Goal: Information Seeking & Learning: Find specific page/section

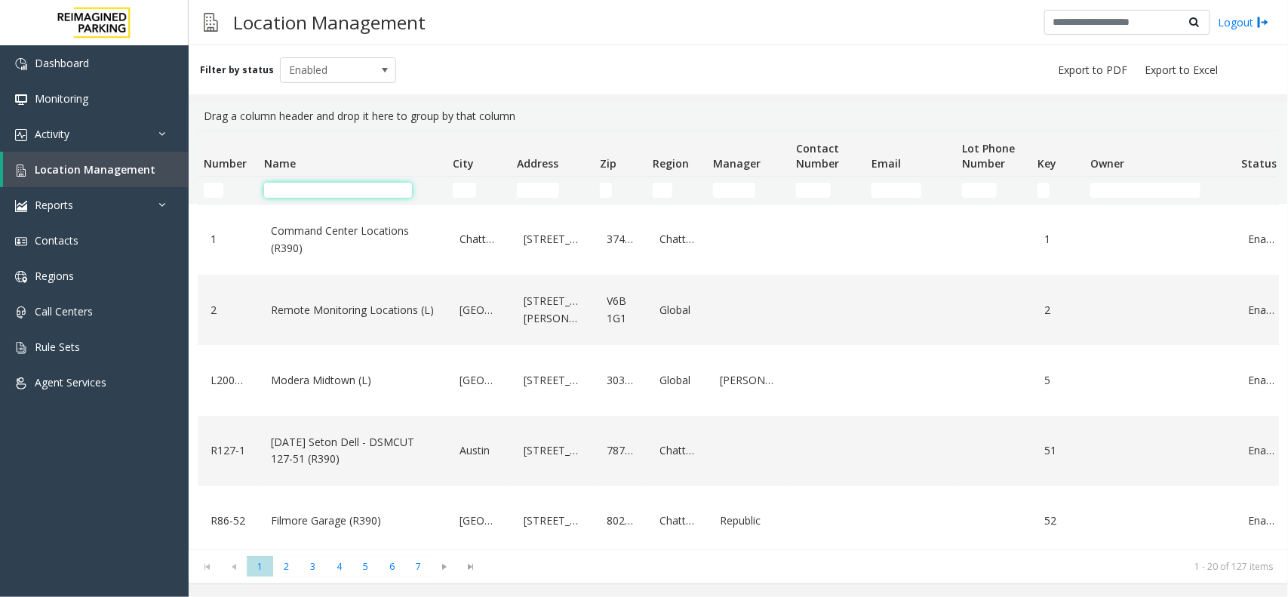
click at [300, 195] on input "Name Filter" at bounding box center [338, 190] width 148 height 15
click at [287, 196] on input "Name Filter" at bounding box center [338, 190] width 148 height 15
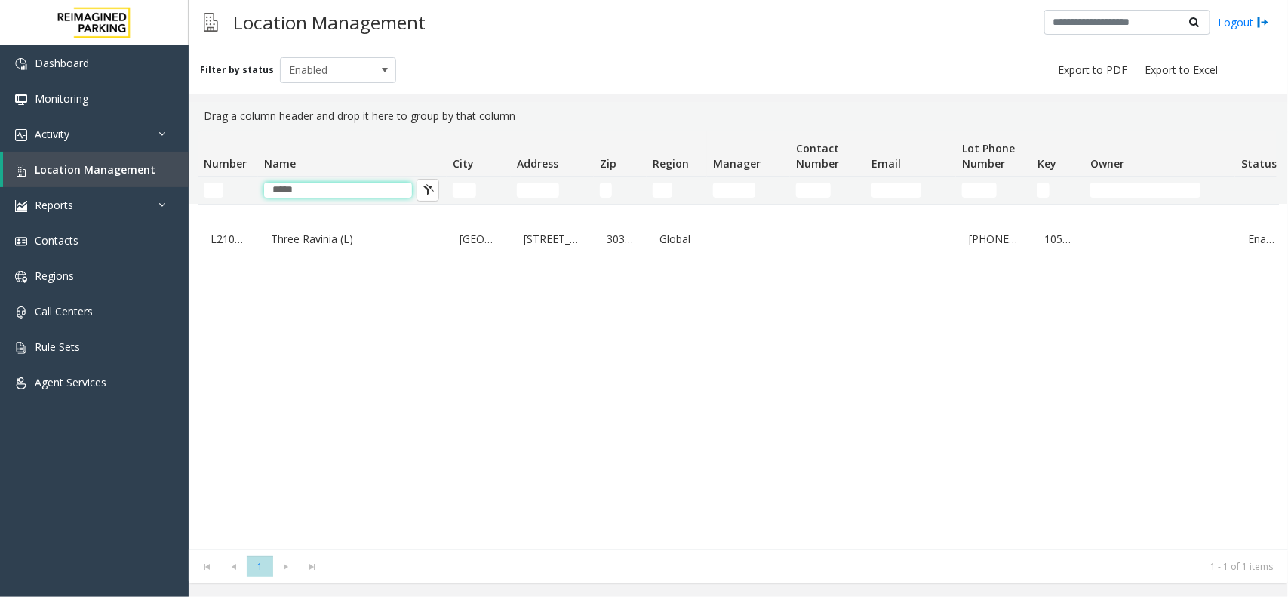
type input "*****"
click at [299, 225] on div "Three Ravinia (L)" at bounding box center [352, 240] width 171 height 58
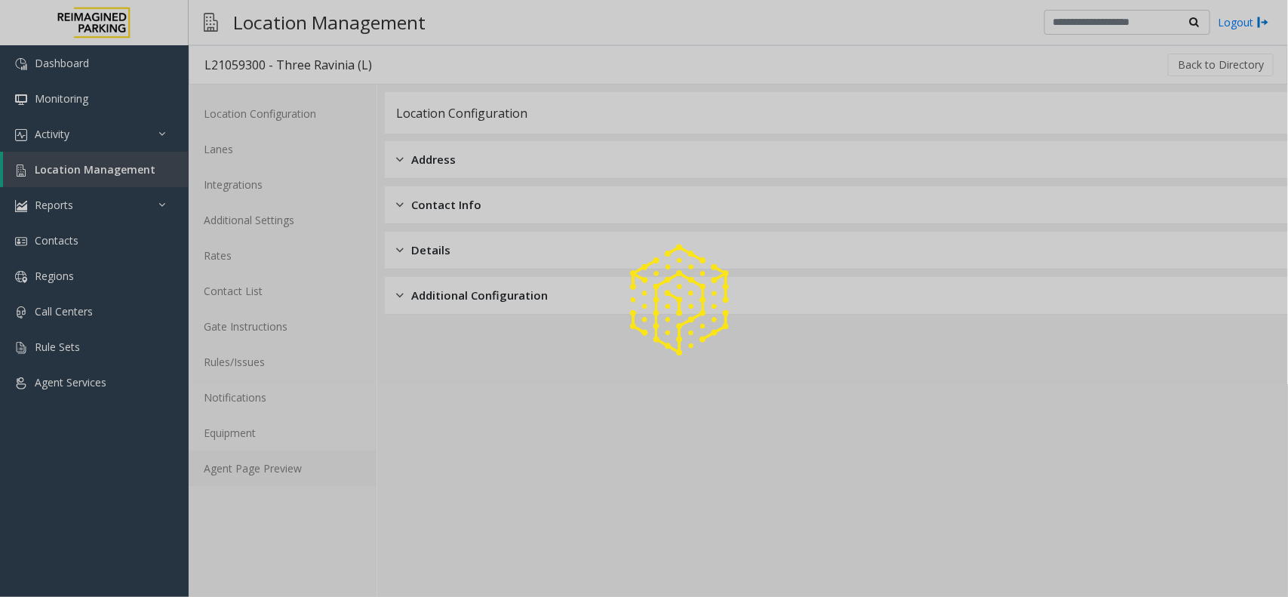
click at [306, 478] on link "Agent Page Preview" at bounding box center [283, 467] width 188 height 35
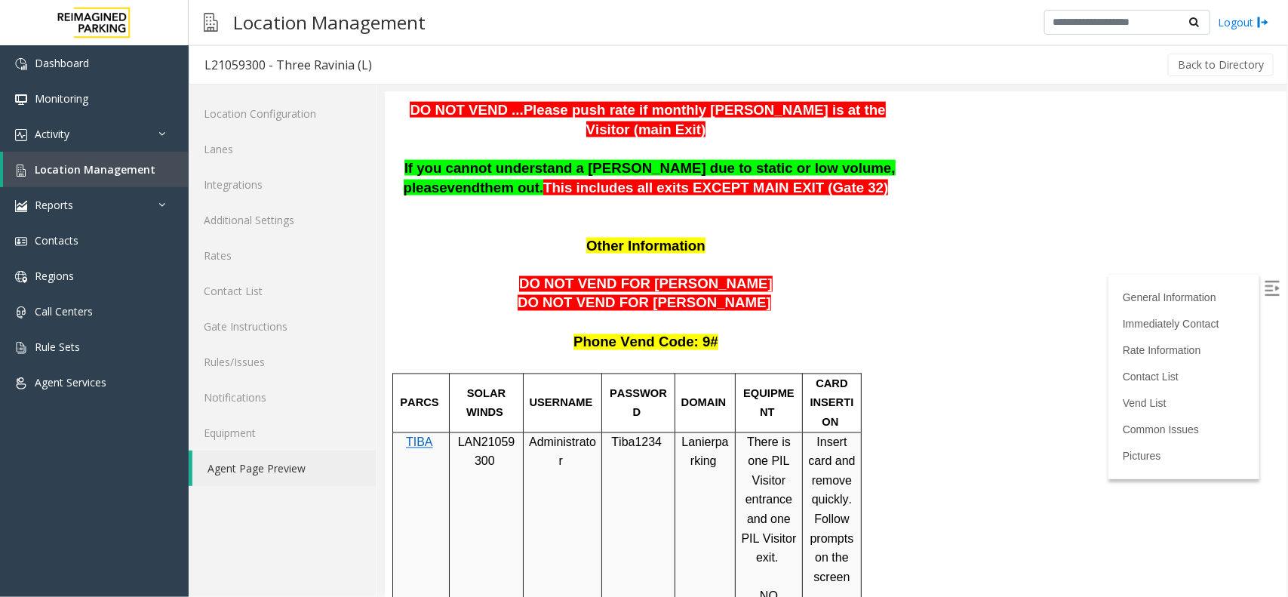
scroll to position [1132, 0]
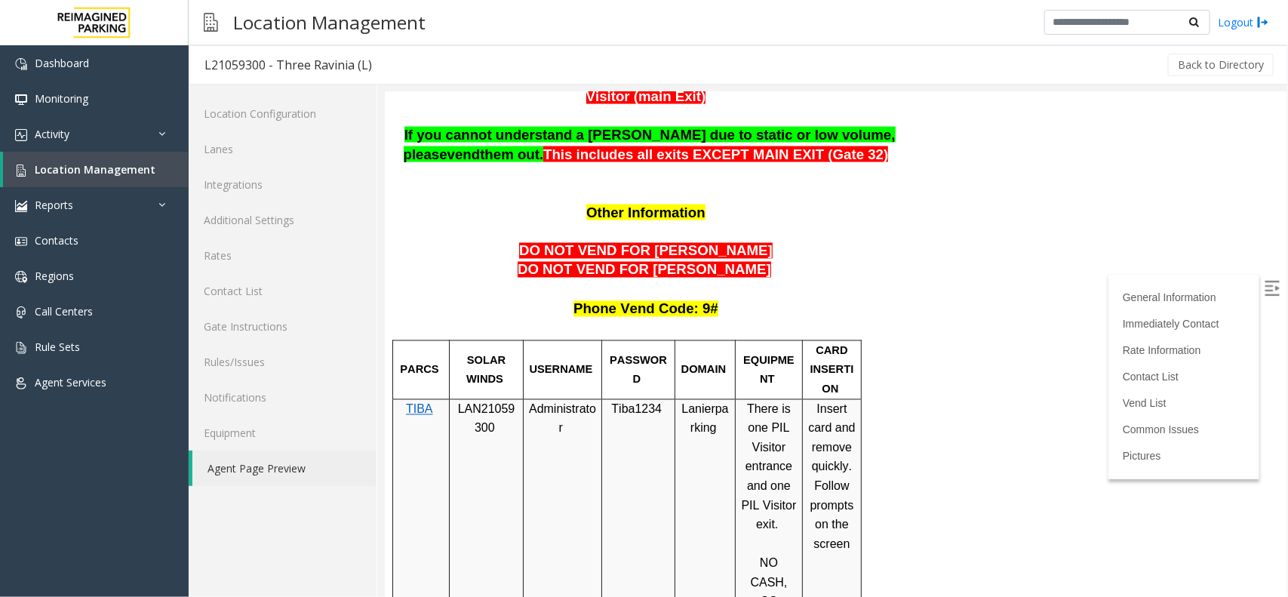
click at [1264, 284] on img at bounding box center [1271, 287] width 15 height 15
click at [126, 166] on span "Location Management" at bounding box center [95, 169] width 121 height 14
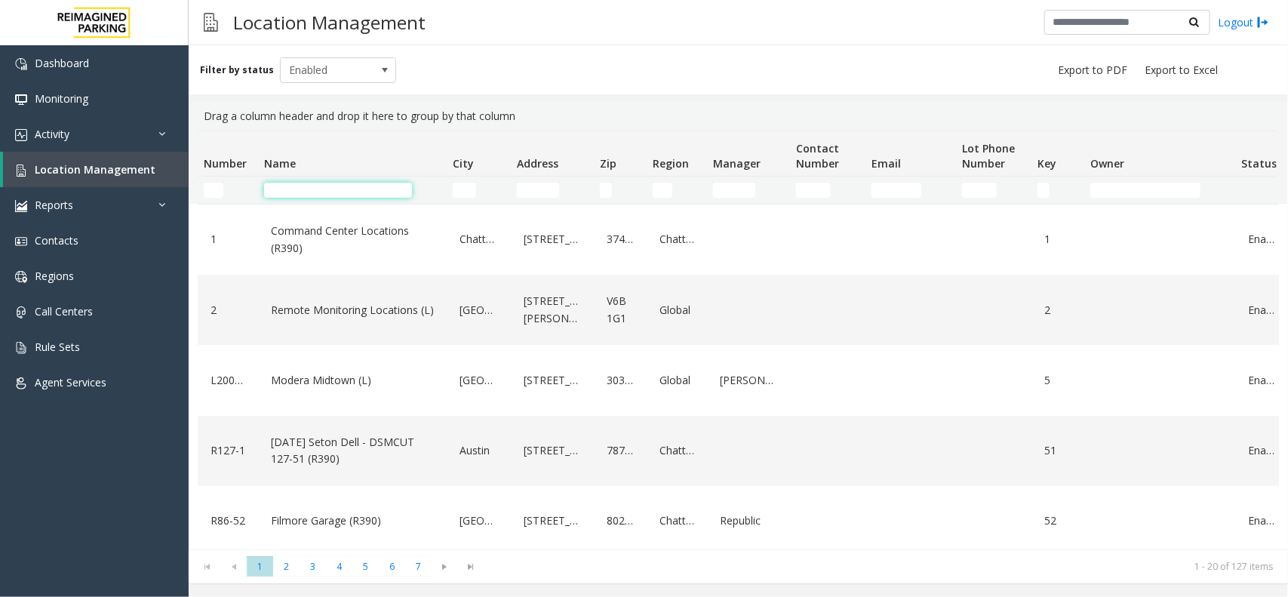
click at [333, 183] on input "Name Filter" at bounding box center [338, 190] width 148 height 15
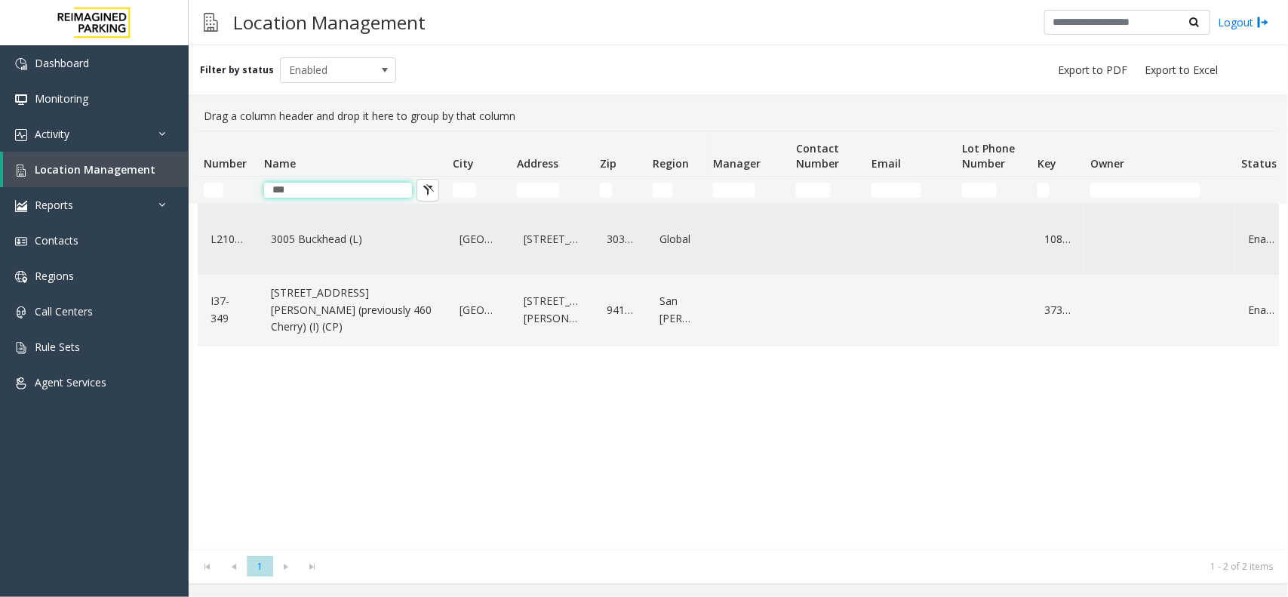
type input "***"
click at [330, 250] on link "3005 Buckhead (L)" at bounding box center [352, 239] width 171 height 24
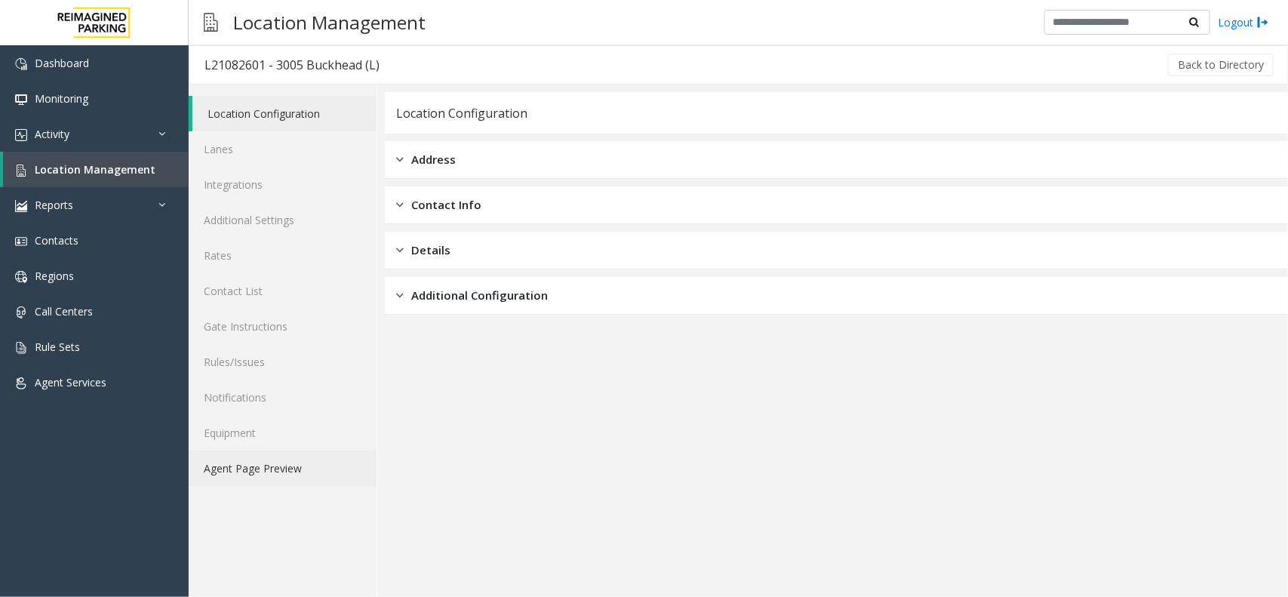
click at [318, 456] on link "Agent Page Preview" at bounding box center [283, 467] width 188 height 35
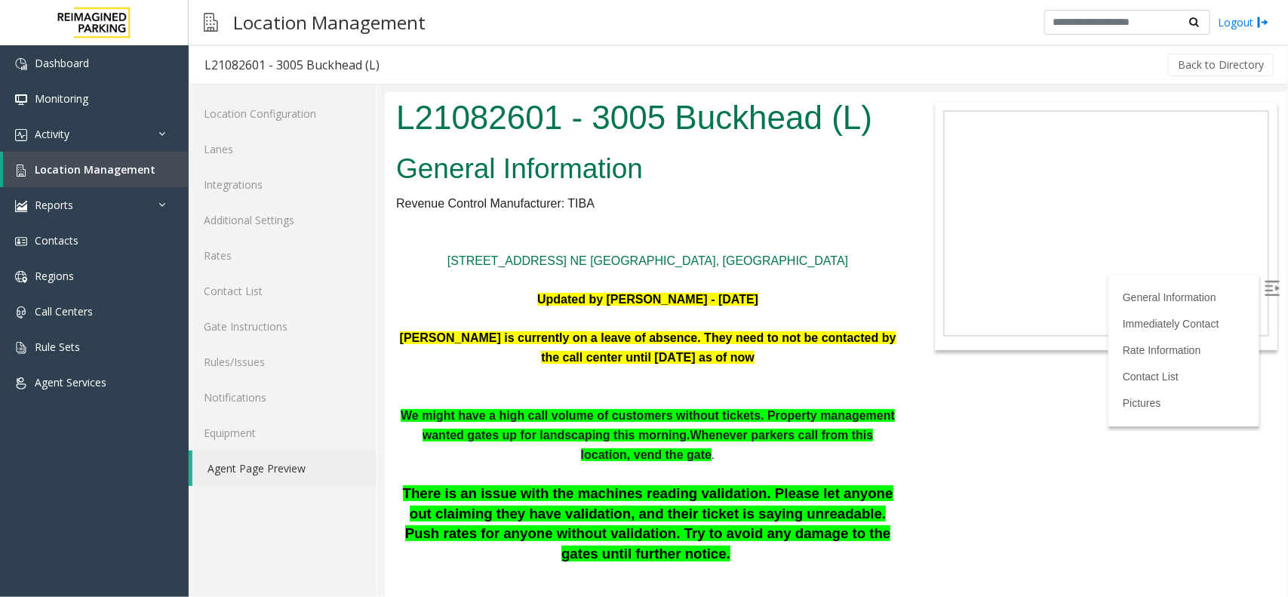
scroll to position [94, 0]
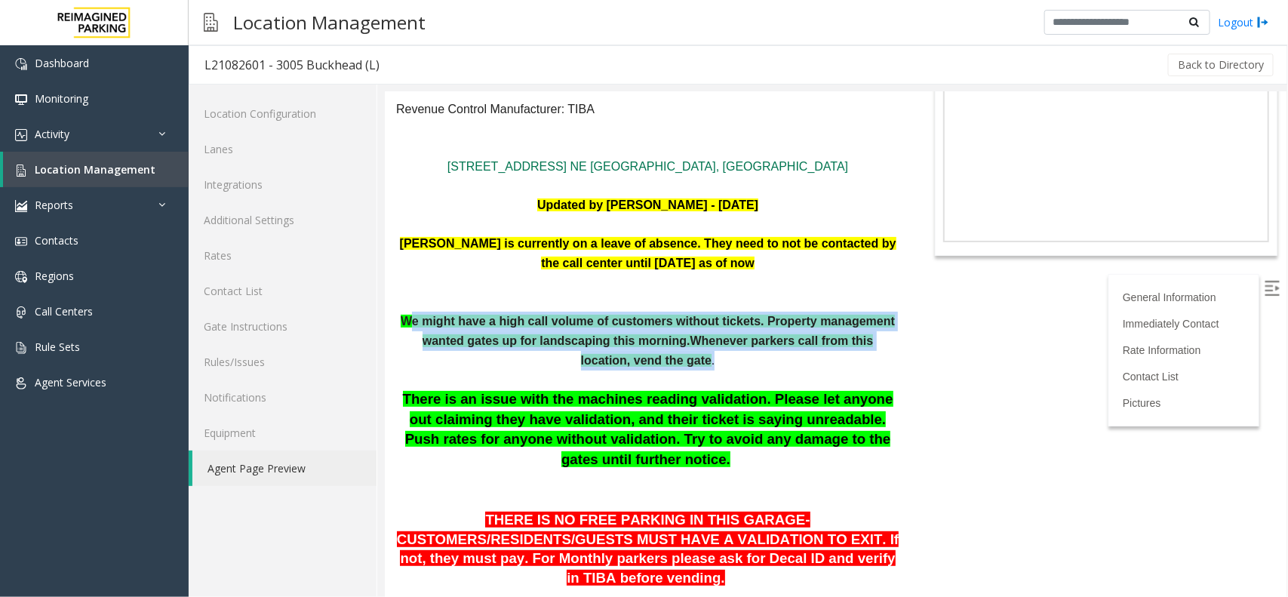
drag, startPoint x: 403, startPoint y: 319, endPoint x: 755, endPoint y: 367, distance: 354.9
click at [764, 361] on p "We might have a high call volume of customers without tickets. Property managem…" at bounding box center [646, 340] width 503 height 58
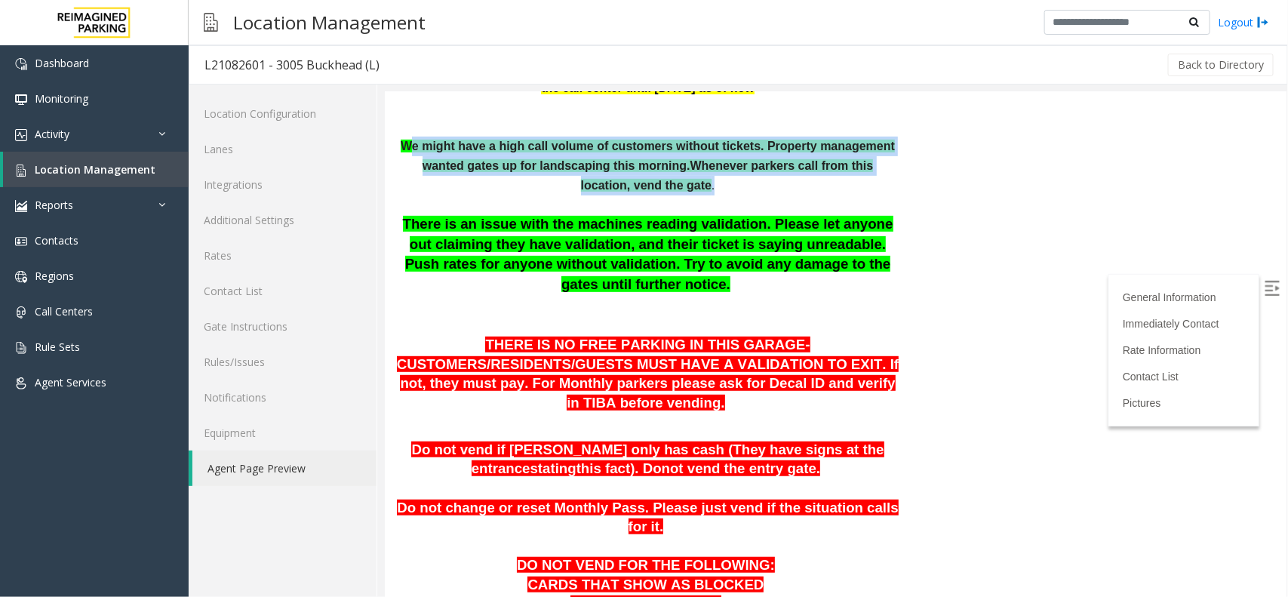
scroll to position [283, 0]
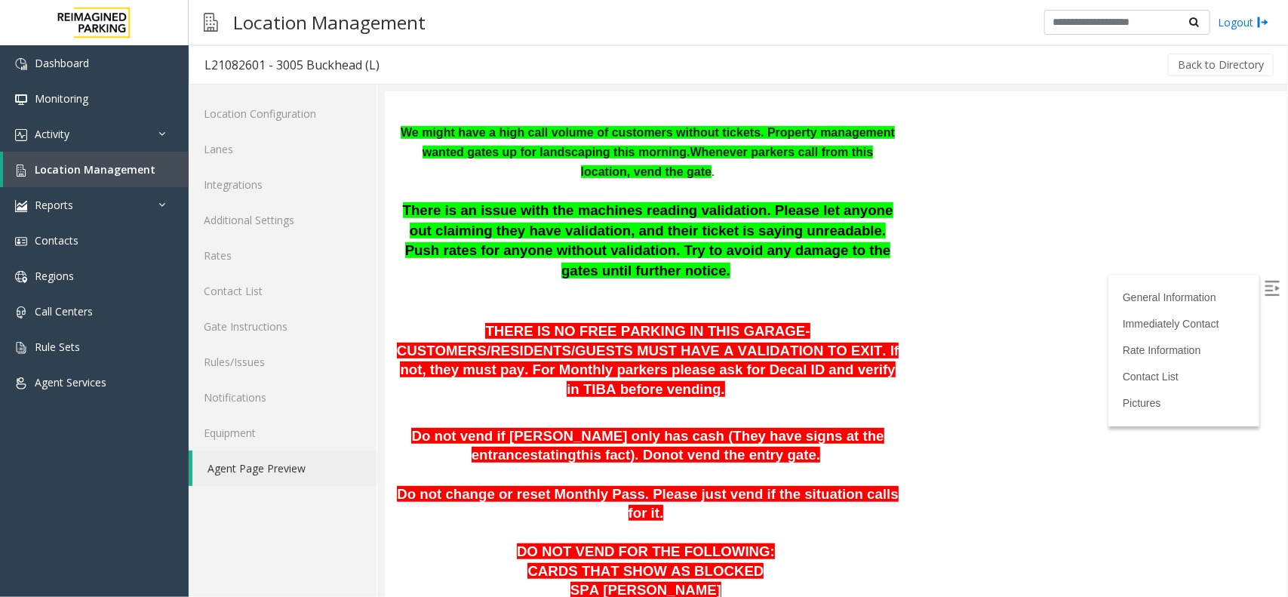
click at [611, 312] on p "There is an issue with the machines reading validation. Please let anyone out c…" at bounding box center [646, 259] width 503 height 119
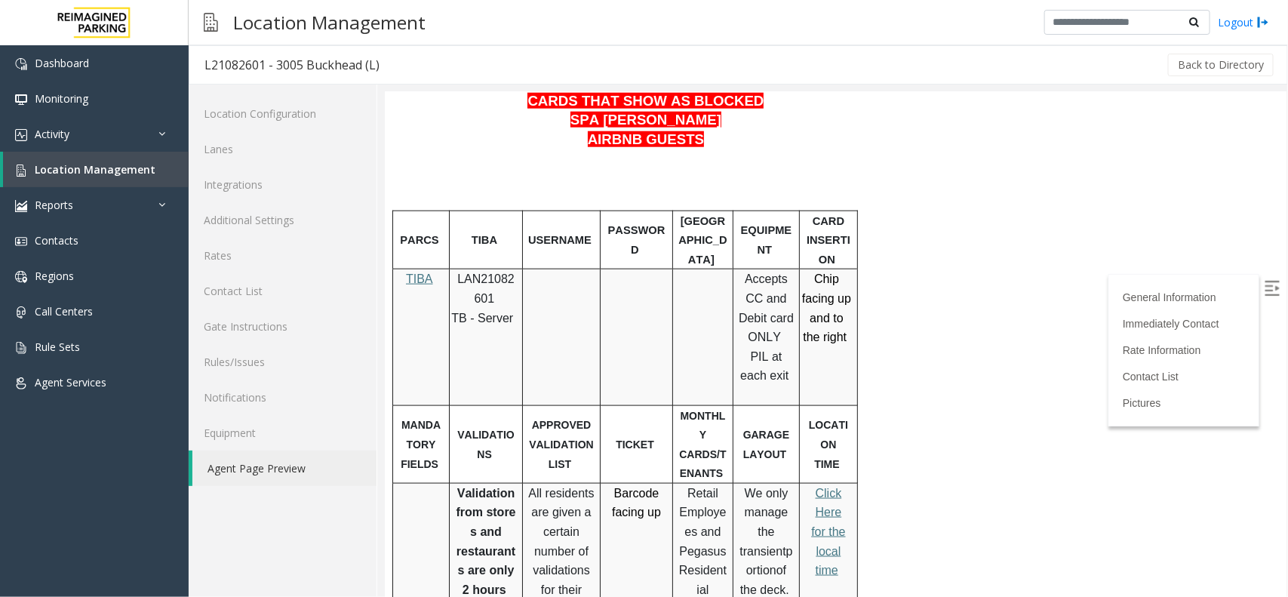
scroll to position [755, 0]
drag, startPoint x: 615, startPoint y: 420, endPoint x: 663, endPoint y: 457, distance: 61.3
click at [502, 270] on span "LAN21082601" at bounding box center [484, 286] width 57 height 32
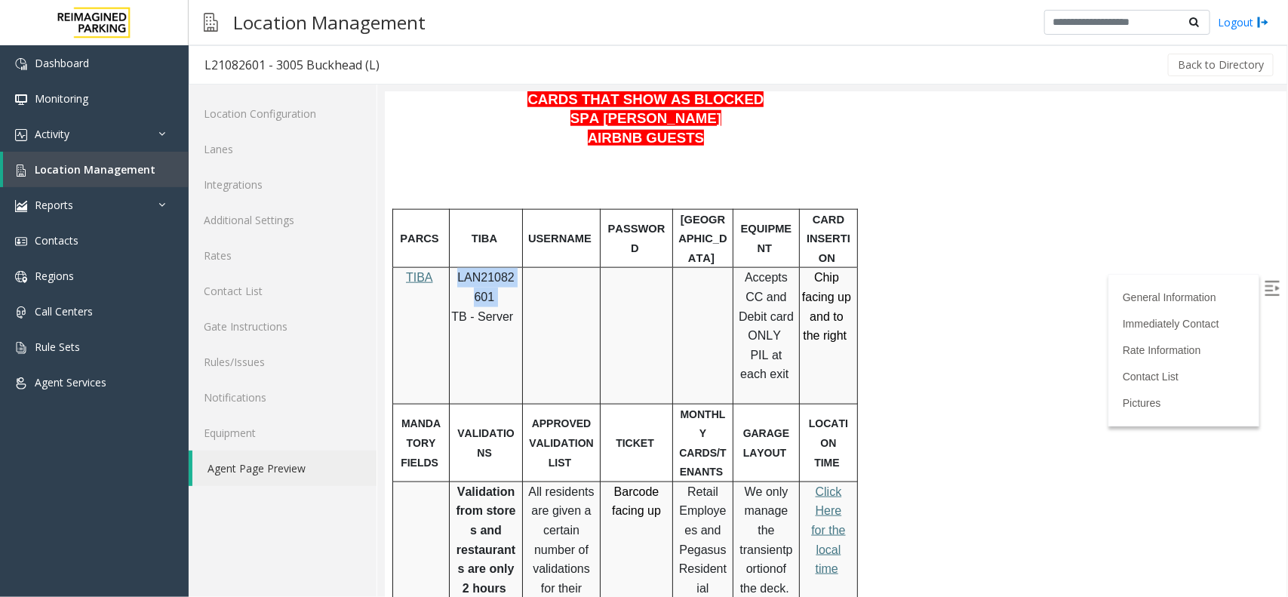
click at [502, 270] on span "LAN21082601" at bounding box center [484, 286] width 57 height 32
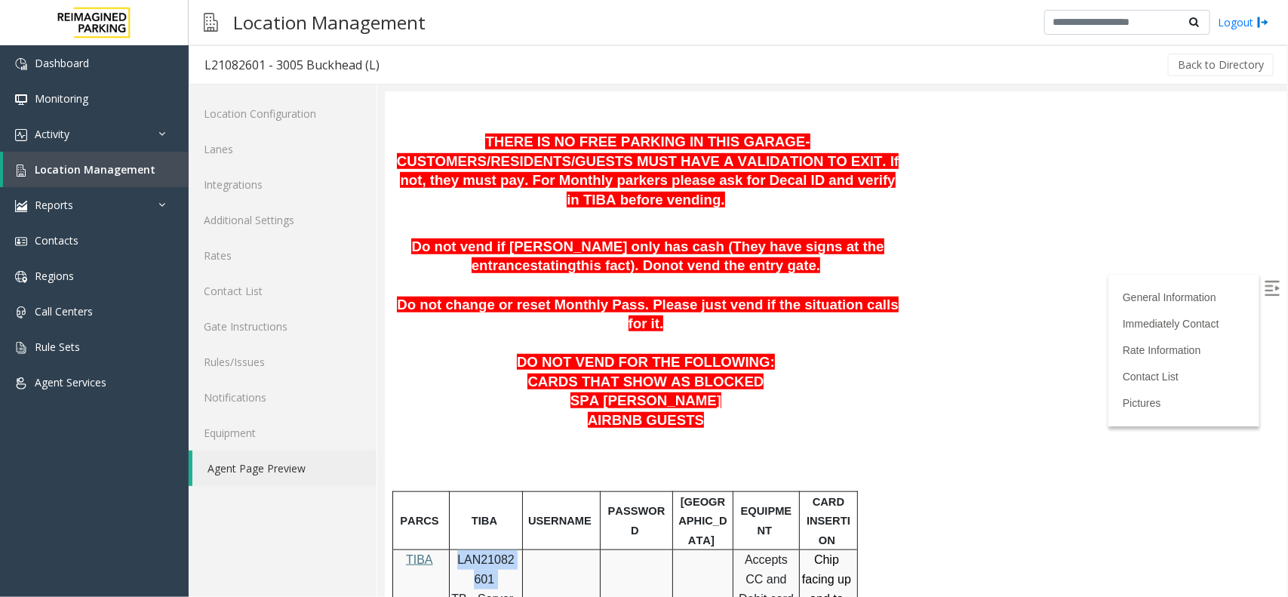
scroll to position [472, 0]
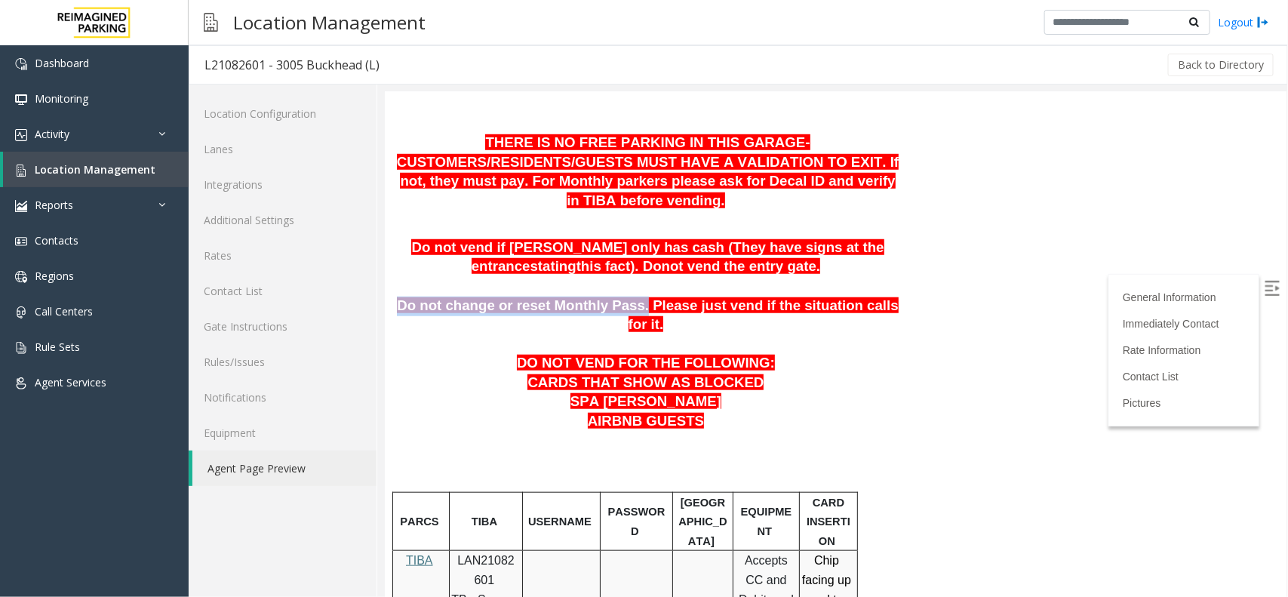
drag, startPoint x: 408, startPoint y: 286, endPoint x: 623, endPoint y: 289, distance: 215.1
click at [623, 297] on span "Do not change or reset Monthly Pass. Please just vend if the situation calls fo…" at bounding box center [647, 314] width 502 height 35
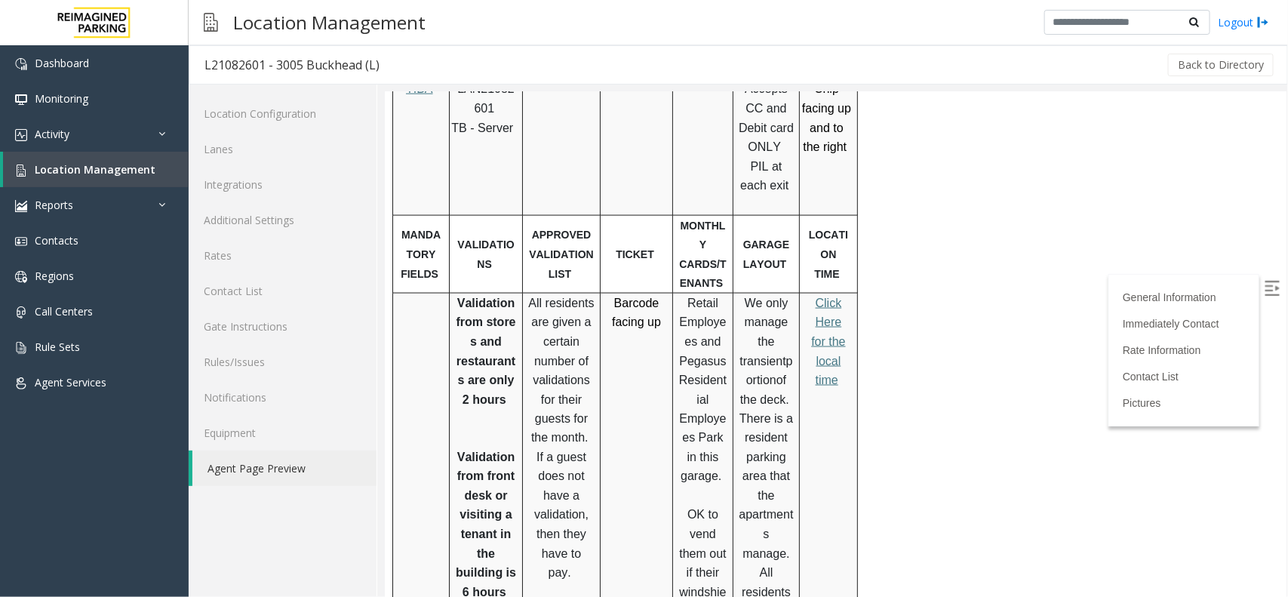
scroll to position [849, 0]
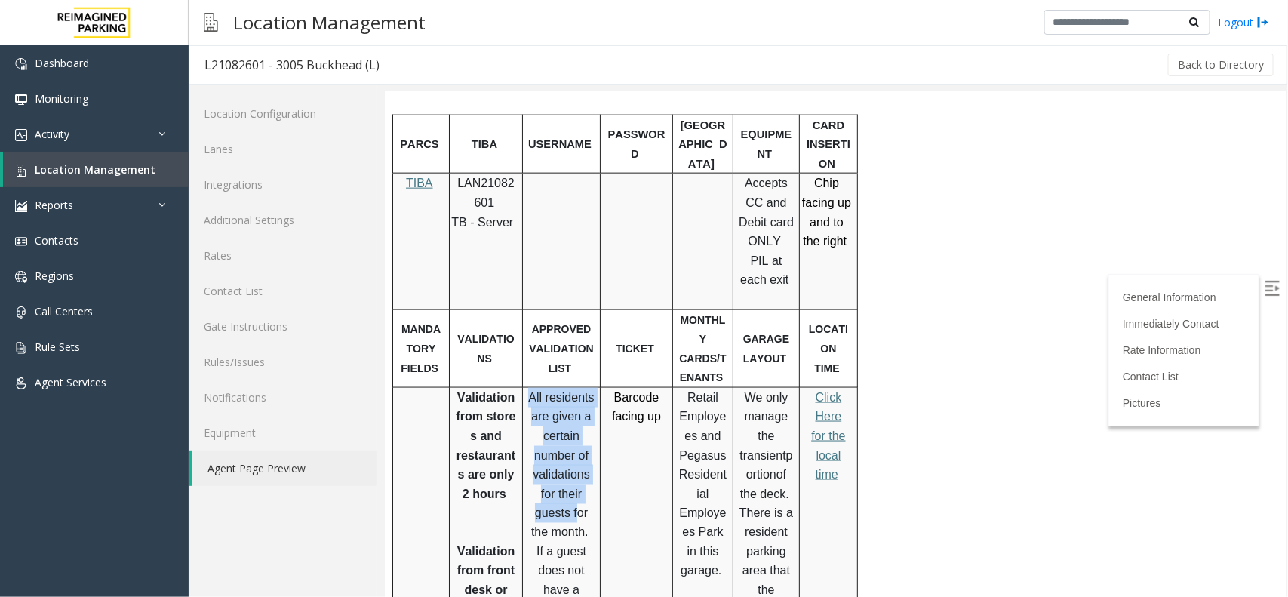
drag, startPoint x: 528, startPoint y: 327, endPoint x: 574, endPoint y: 437, distance: 119.4
click at [577, 437] on p "All residents are given a certain number of validations for their guests for th…" at bounding box center [560, 541] width 66 height 309
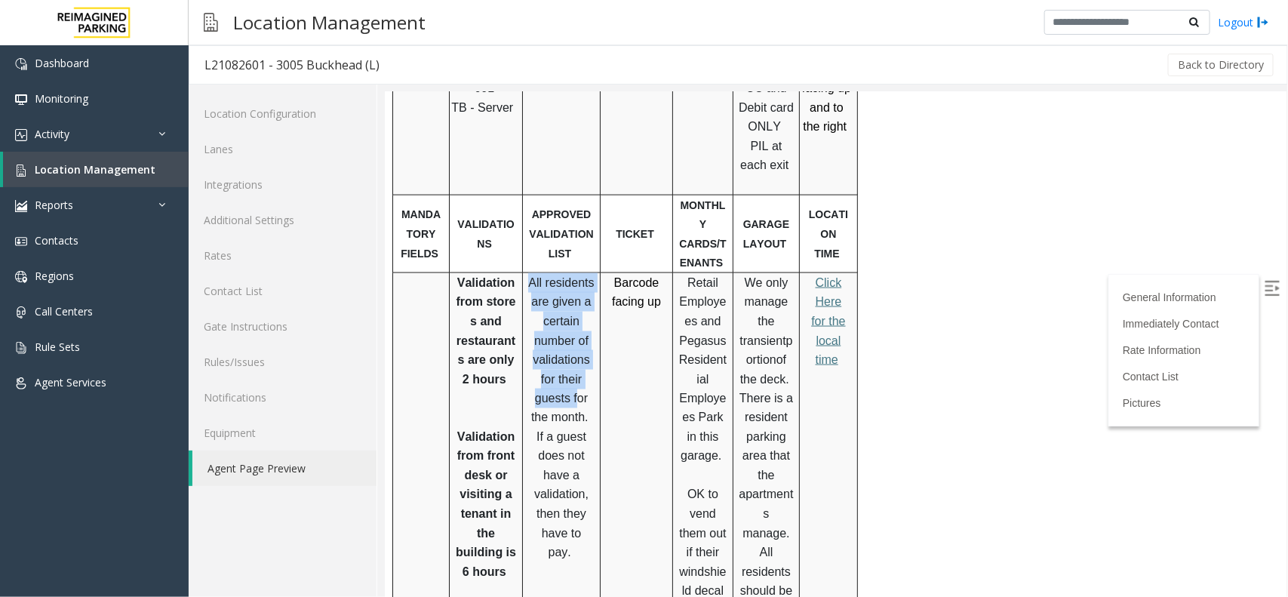
scroll to position [755, 0]
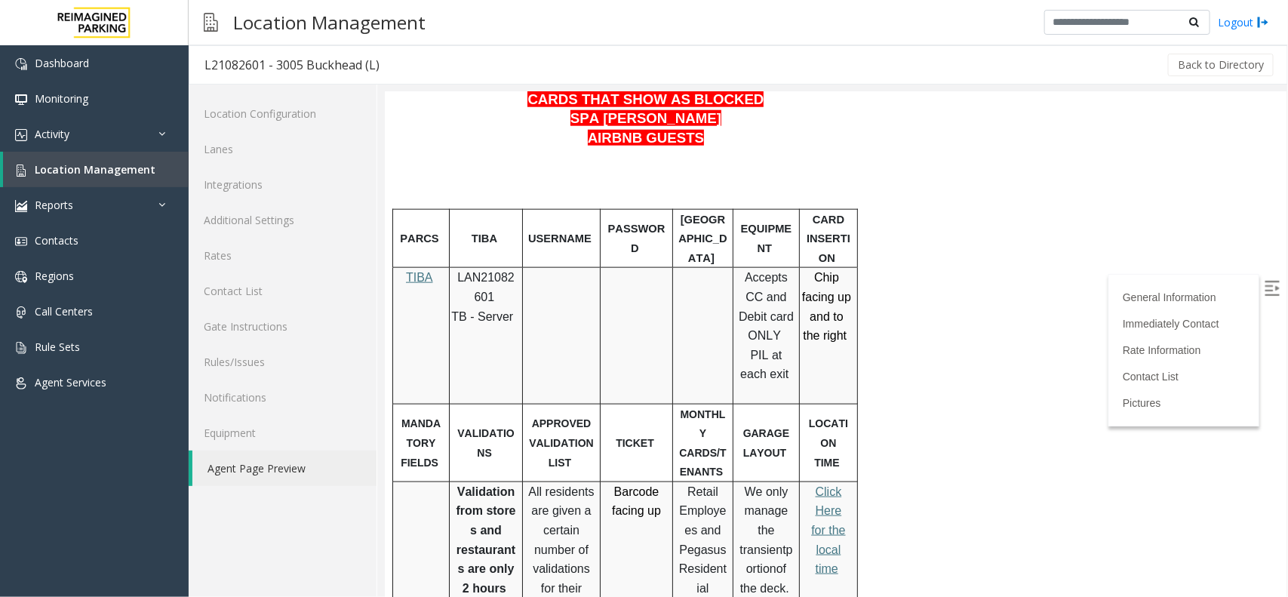
click at [490, 270] on span "LAN21082601" at bounding box center [484, 286] width 57 height 32
click at [522, 267] on div at bounding box center [521, 335] width 5 height 136
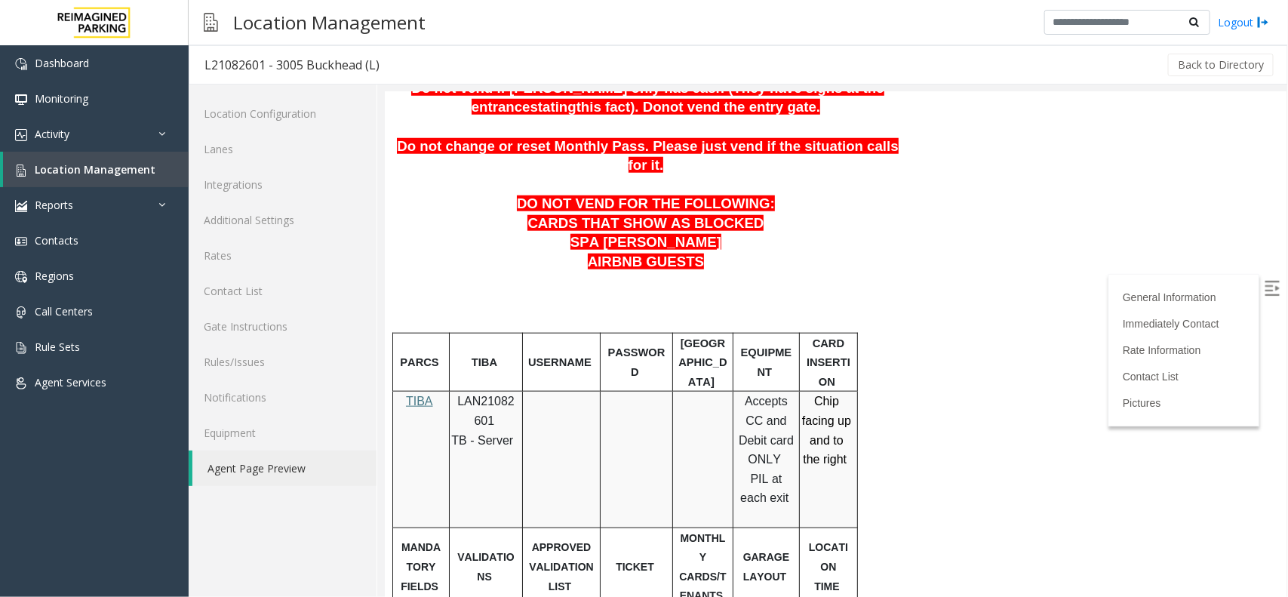
scroll to position [660, 0]
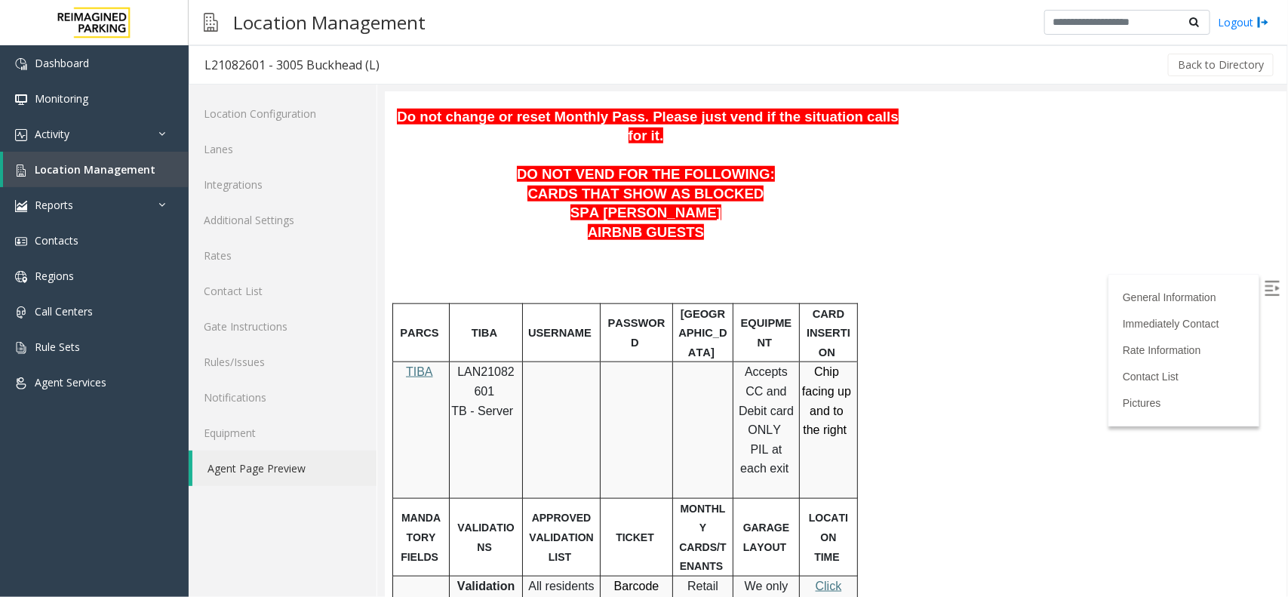
click at [468, 364] on span "LAN21082601" at bounding box center [484, 380] width 57 height 32
copy p "LAN21082601"
click at [110, 189] on link "Reports" at bounding box center [94, 204] width 189 height 35
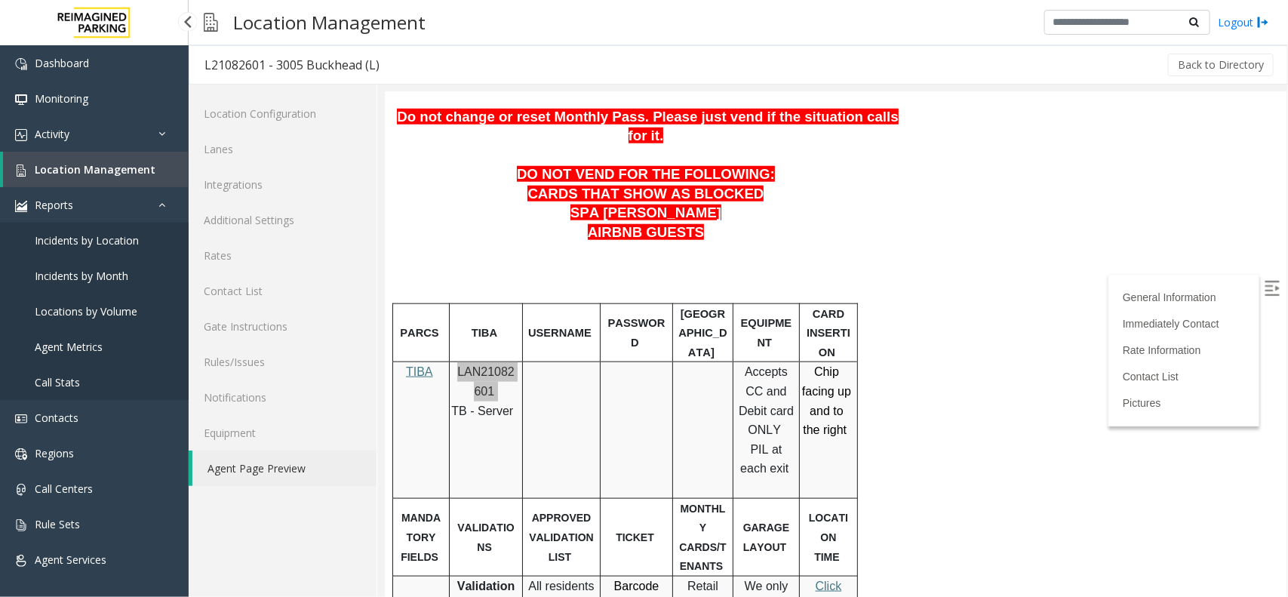
click at [119, 172] on span "Location Management" at bounding box center [95, 169] width 121 height 14
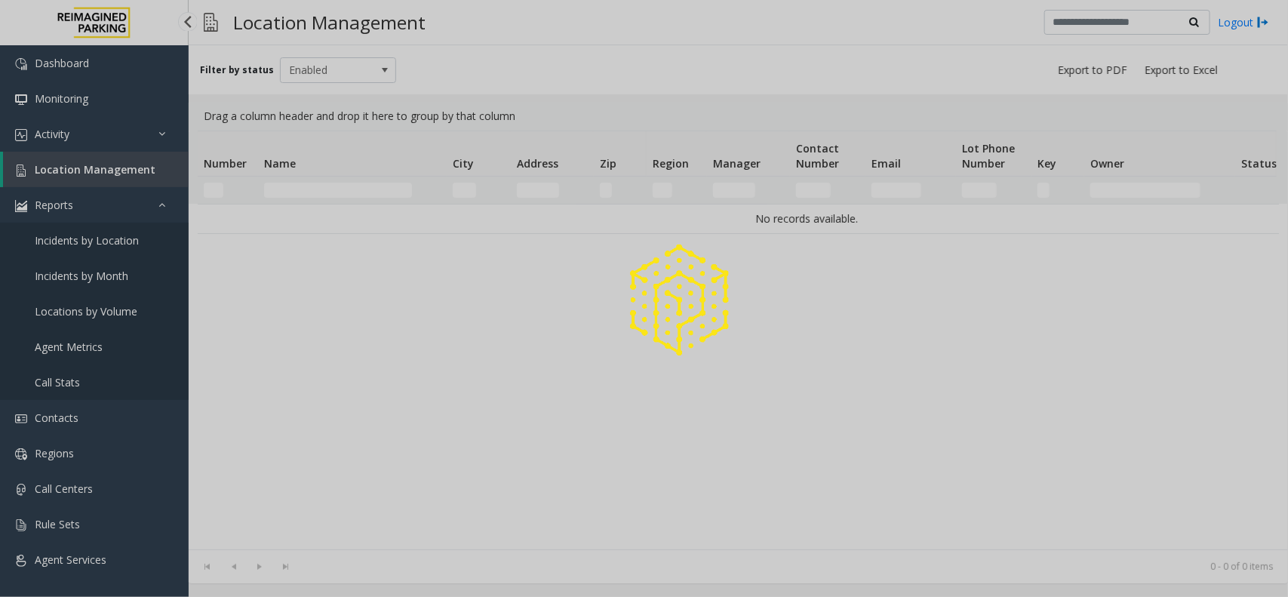
click at [119, 172] on div at bounding box center [644, 298] width 1288 height 597
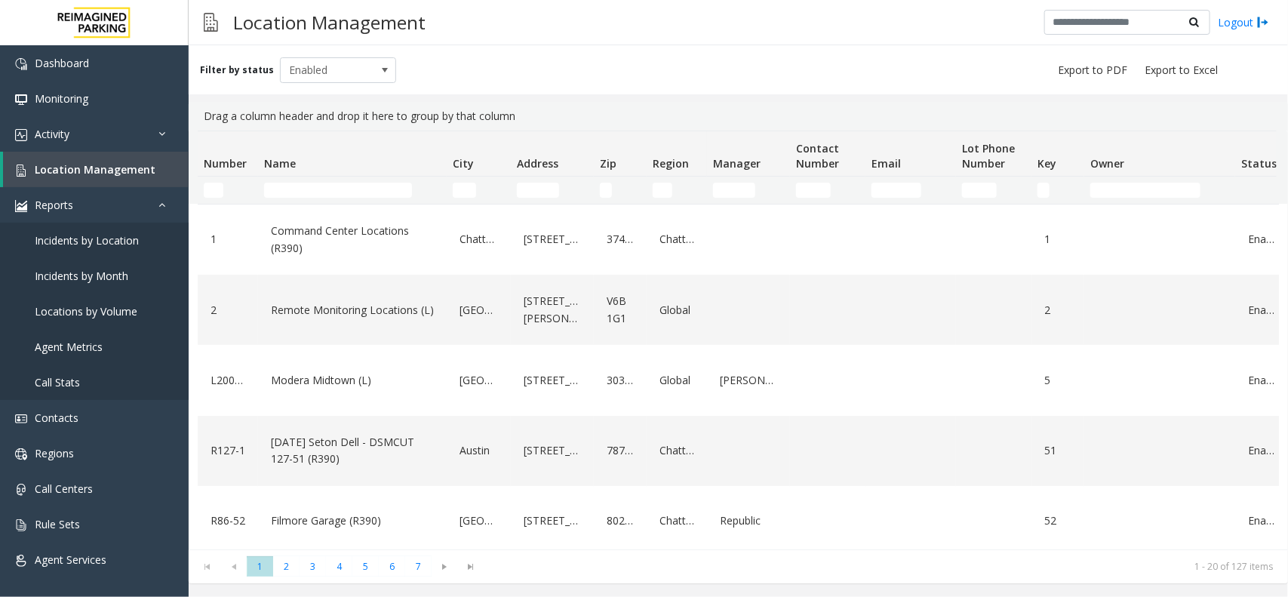
click at [300, 178] on td "Name Filter" at bounding box center [352, 190] width 189 height 27
click at [289, 189] on input "Name Filter" at bounding box center [338, 190] width 148 height 15
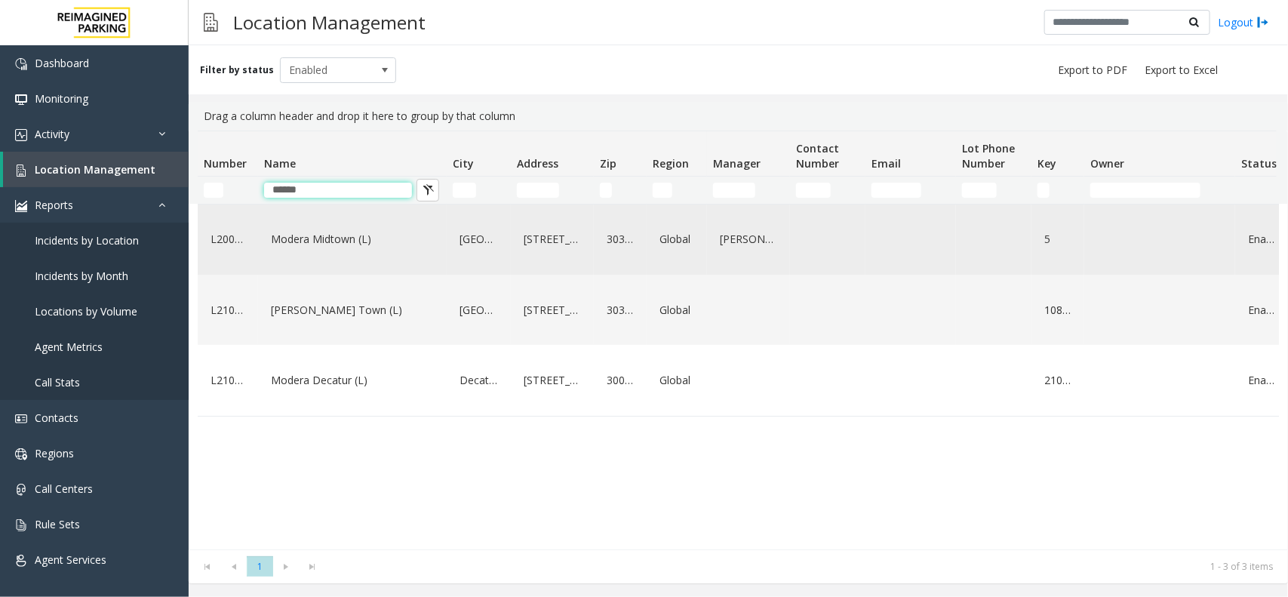
type input "******"
click at [291, 238] on link "Modera Midtown (L)" at bounding box center [352, 239] width 171 height 24
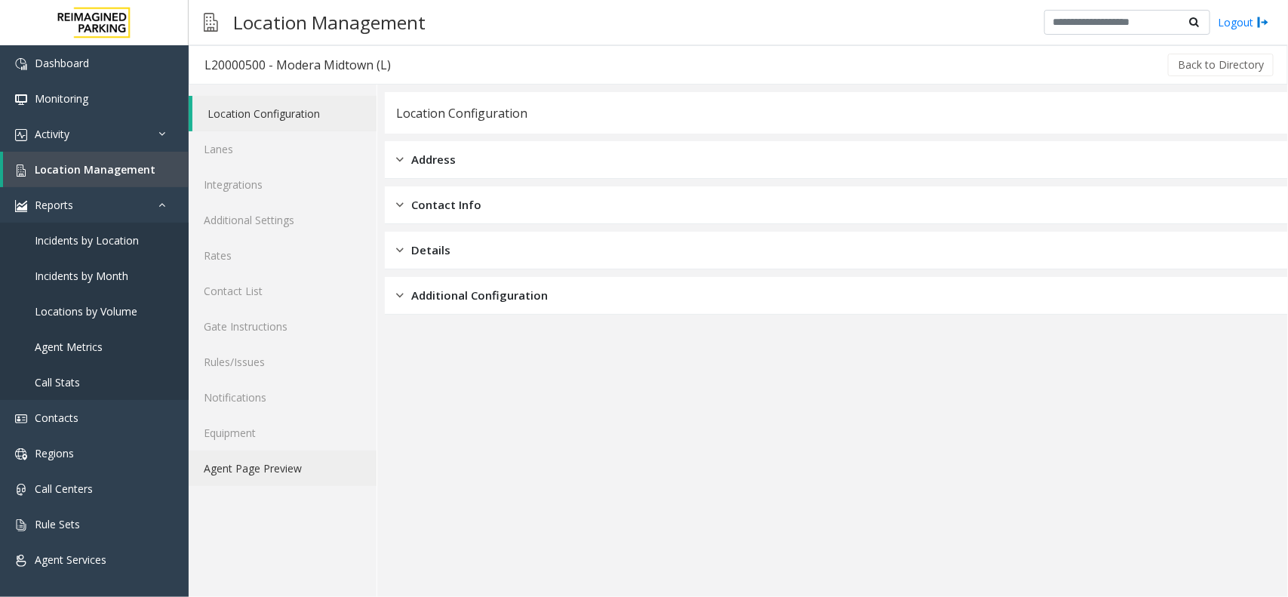
click at [270, 469] on link "Agent Page Preview" at bounding box center [283, 467] width 188 height 35
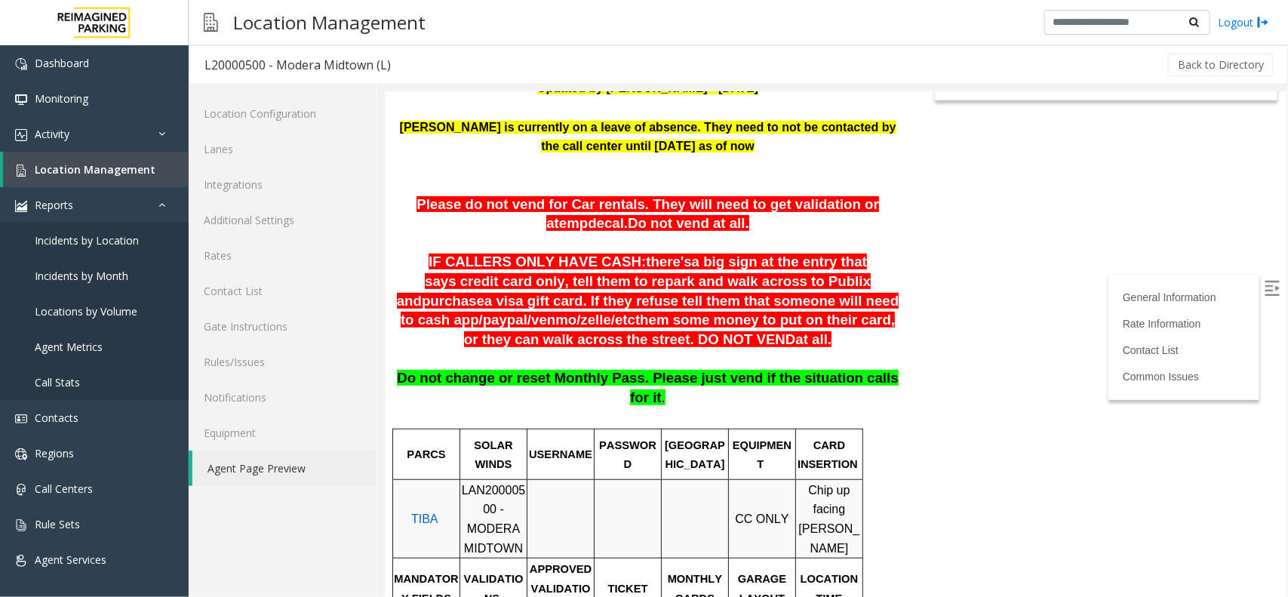
scroll to position [283, 0]
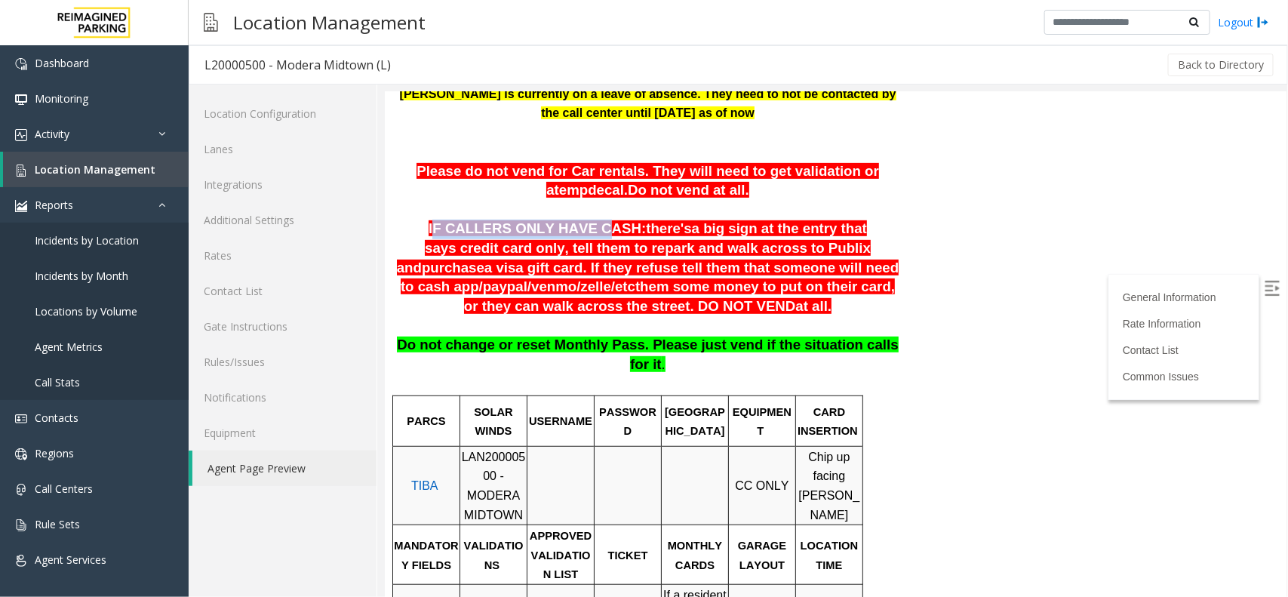
drag, startPoint x: 414, startPoint y: 229, endPoint x: 551, endPoint y: 228, distance: 136.6
click at [551, 228] on span "IF CALLERS ONLY HAVE CASH:" at bounding box center [536, 228] width 217 height 16
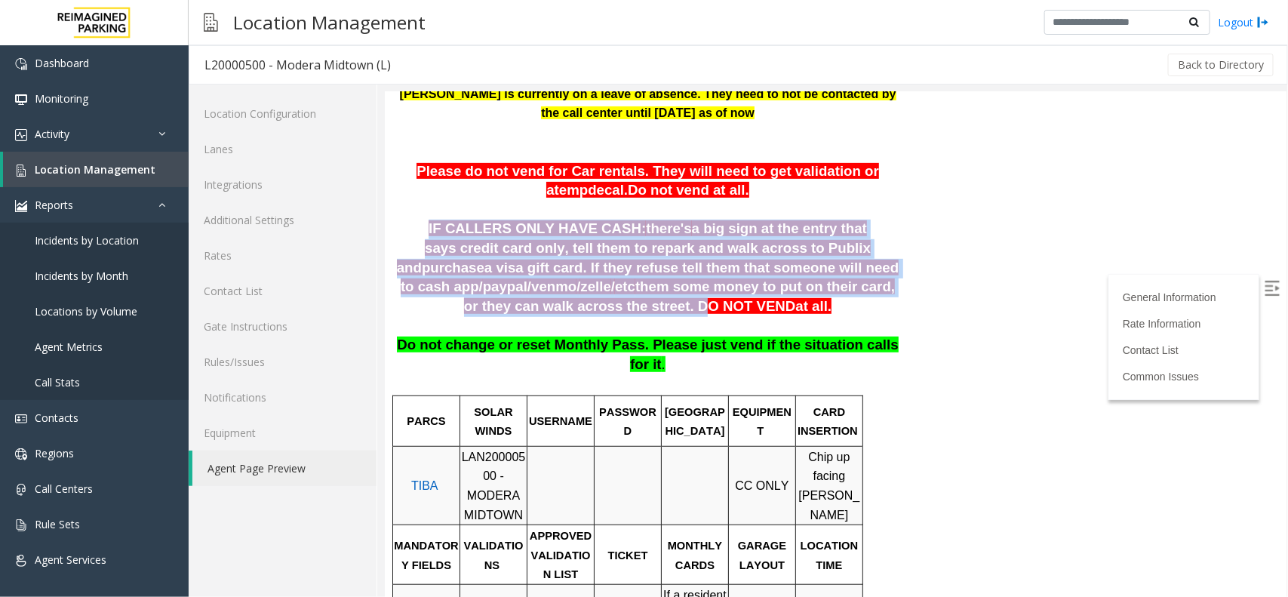
drag, startPoint x: 405, startPoint y: 228, endPoint x: 838, endPoint y: 296, distance: 438.4
click at [838, 296] on p "IF CALLERS ONLY HAVE CASH: there's a big sign at the entry that says credit car…" at bounding box center [646, 267] width 503 height 97
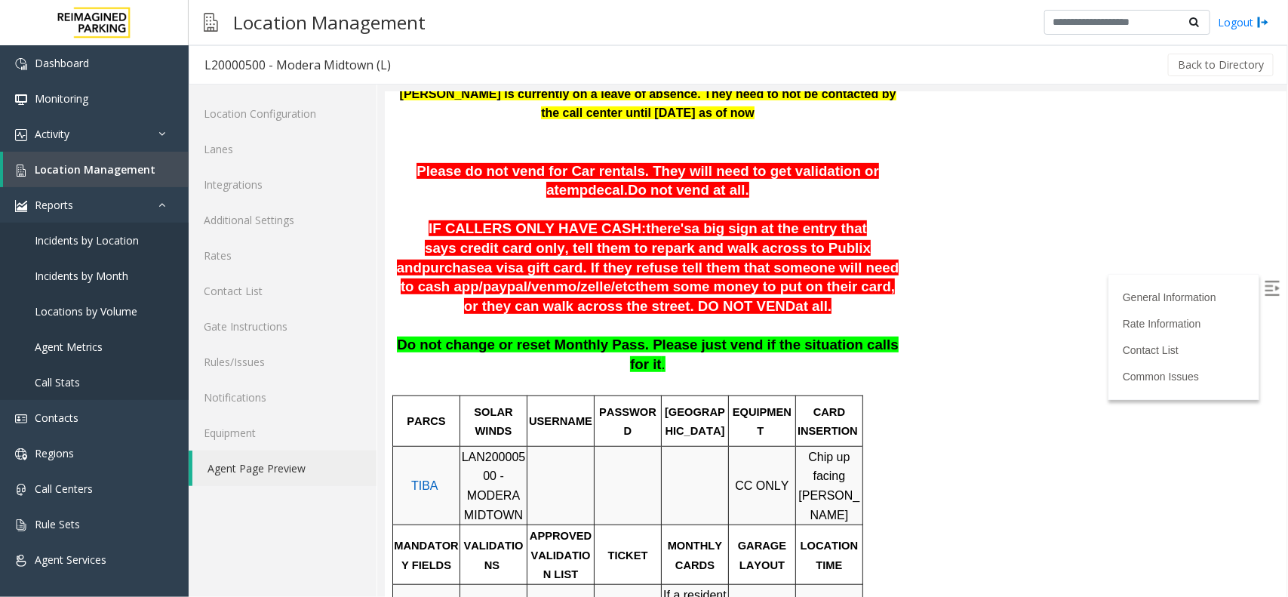
click at [859, 310] on p "IF CALLERS ONLY HAVE CASH: there's a big sign at the entry that says credit car…" at bounding box center [646, 267] width 503 height 97
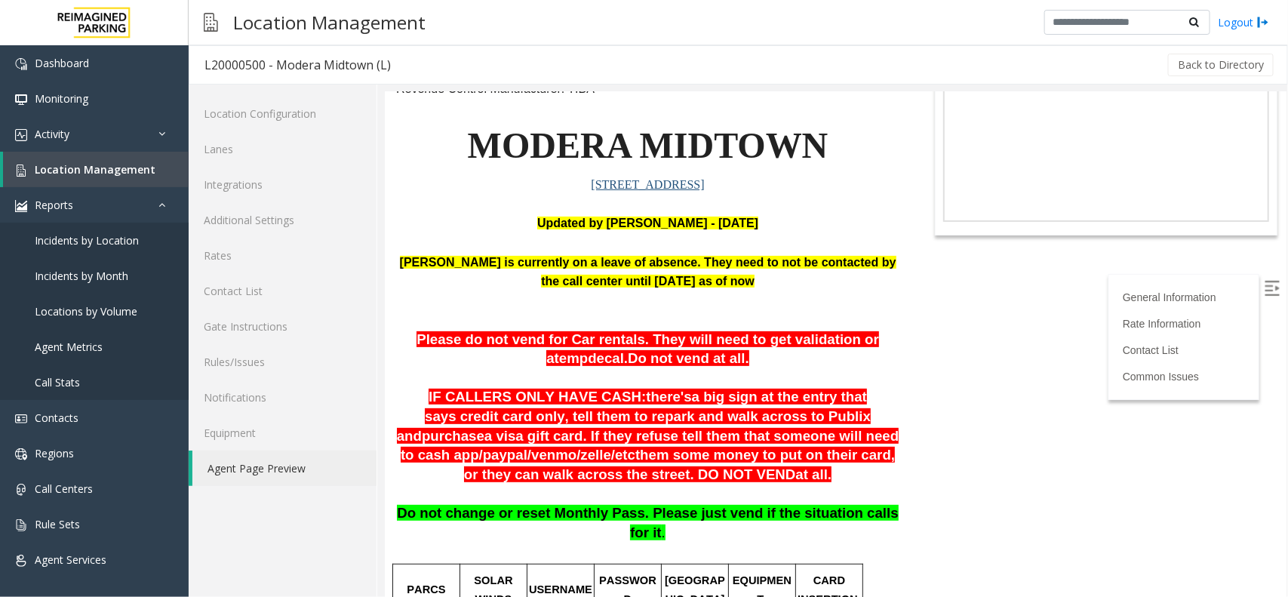
scroll to position [94, 0]
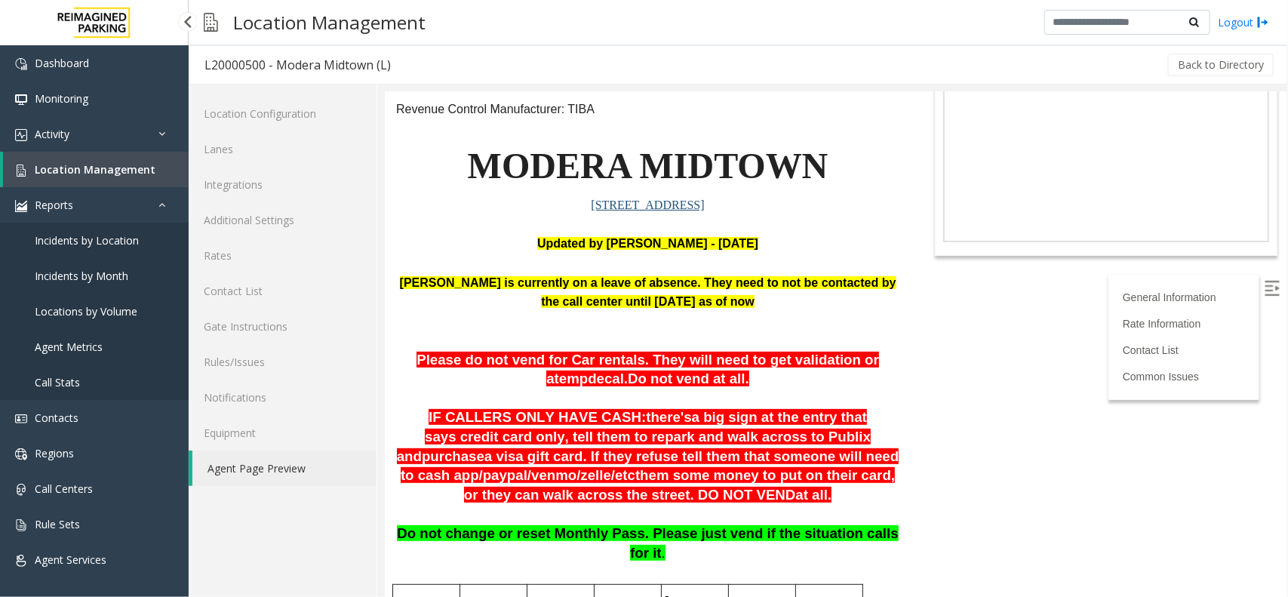
click at [152, 162] on link "Location Management" at bounding box center [96, 169] width 186 height 35
